Goal: Navigation & Orientation: Go to known website

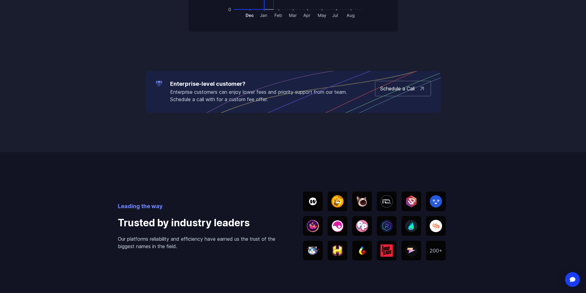
scroll to position [1107, 0]
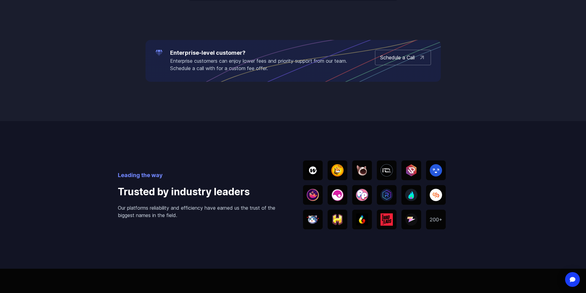
click at [434, 220] on img at bounding box center [435, 220] width 12 height 4
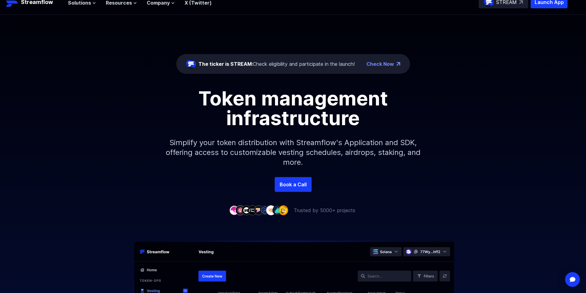
scroll to position [0, 0]
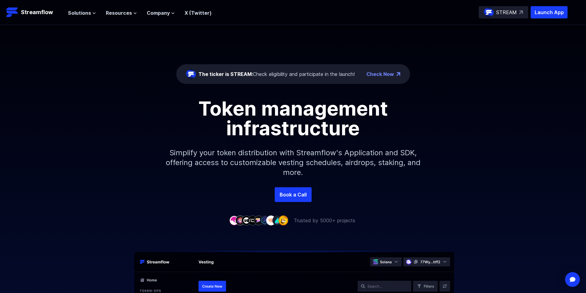
click at [385, 72] on link "Check Now" at bounding box center [380, 73] width 28 height 7
click at [312, 222] on p "Trusted by 5000+ projects" at bounding box center [324, 220] width 61 height 7
click at [311, 221] on p "Trusted by 5000+ projects" at bounding box center [324, 220] width 61 height 7
click at [116, 14] on span "Resources" at bounding box center [119, 12] width 26 height 7
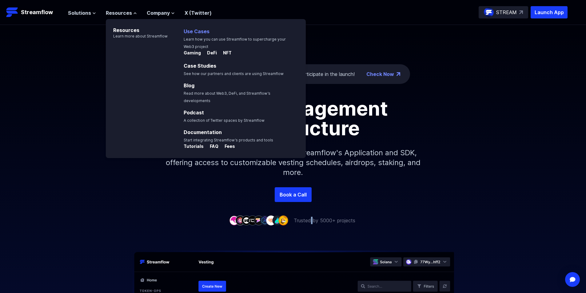
click at [191, 30] on link "Use Cases" at bounding box center [197, 31] width 26 height 6
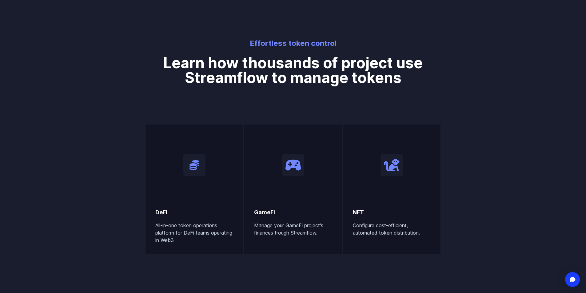
scroll to position [307, 0]
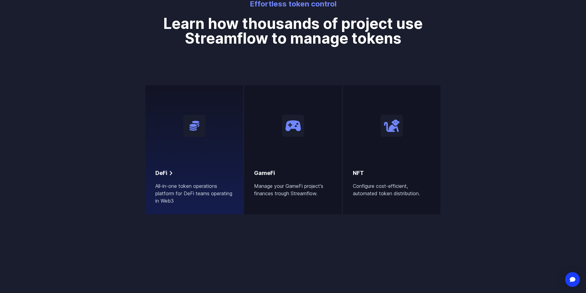
click at [205, 144] on div at bounding box center [194, 125] width 78 height 61
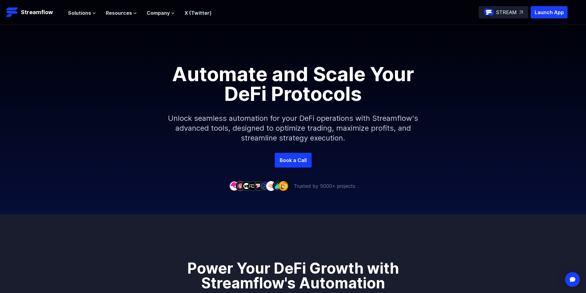
click at [495, 11] on div "STREAM" at bounding box center [502, 12] width 49 height 12
click at [539, 13] on p "Launch App" at bounding box center [548, 12] width 37 height 12
